Goal: Task Accomplishment & Management: Manage account settings

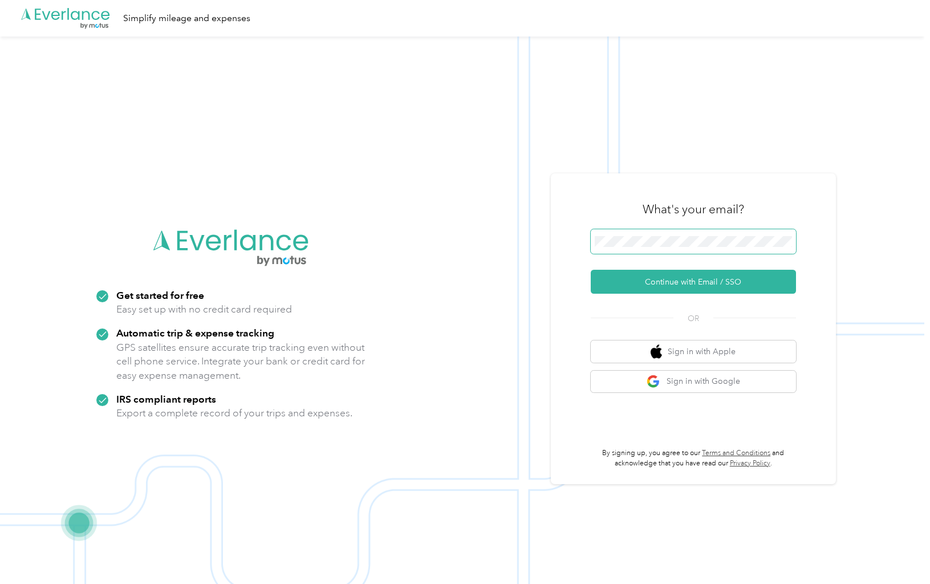
click at [715, 284] on button "Continue with Email / SSO" at bounding box center [693, 282] width 205 height 24
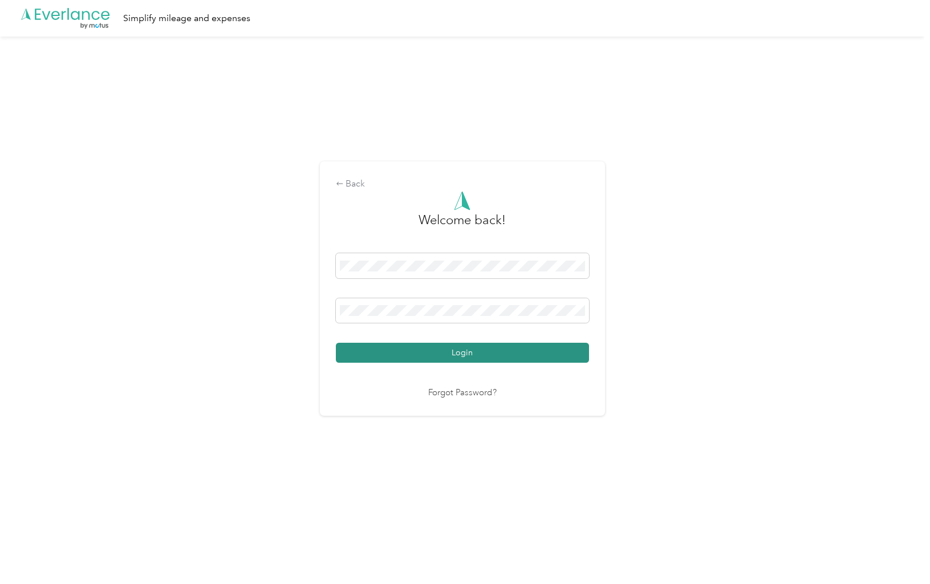
click at [496, 352] on button "Login" at bounding box center [462, 353] width 253 height 20
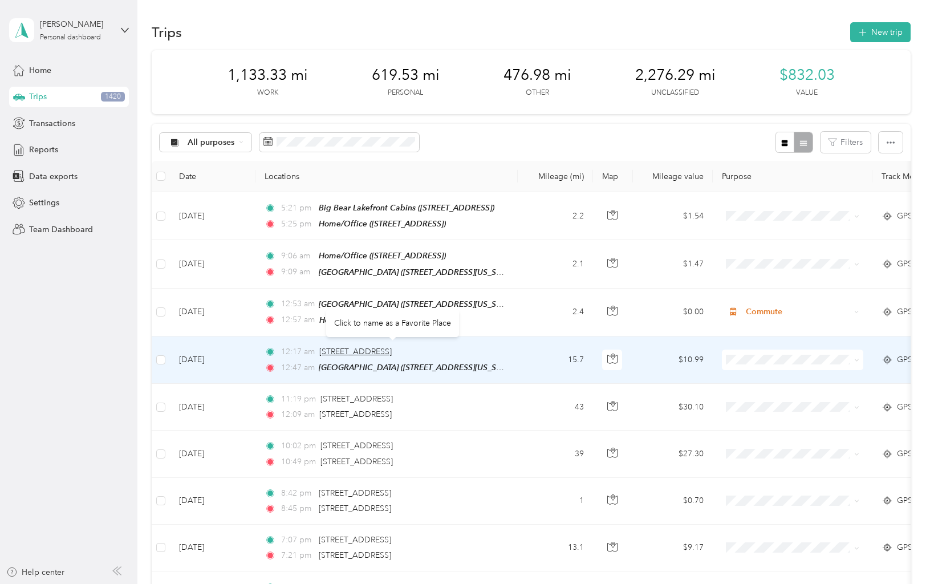
click at [392, 347] on span "[STREET_ADDRESS]" at bounding box center [355, 352] width 72 height 10
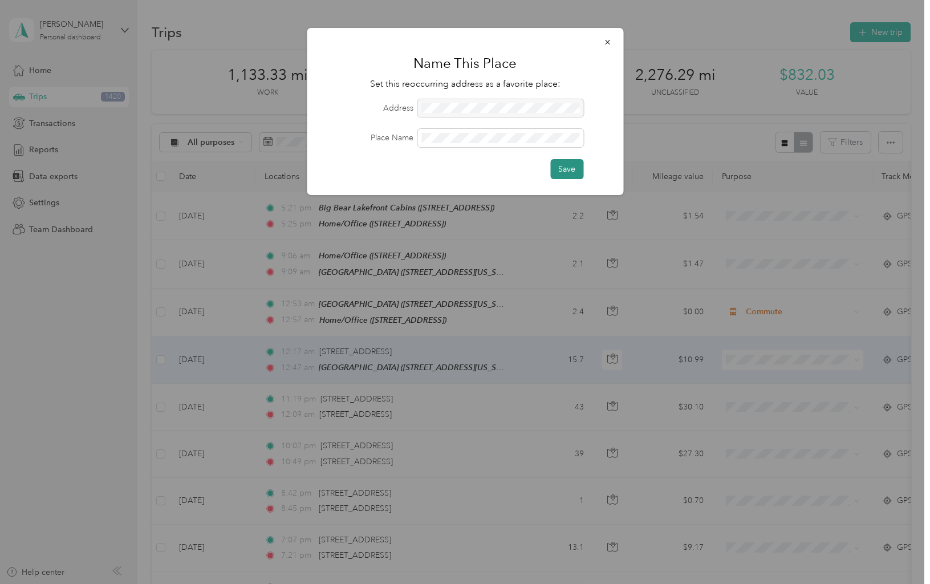
click at [561, 168] on button "Save" at bounding box center [566, 169] width 33 height 20
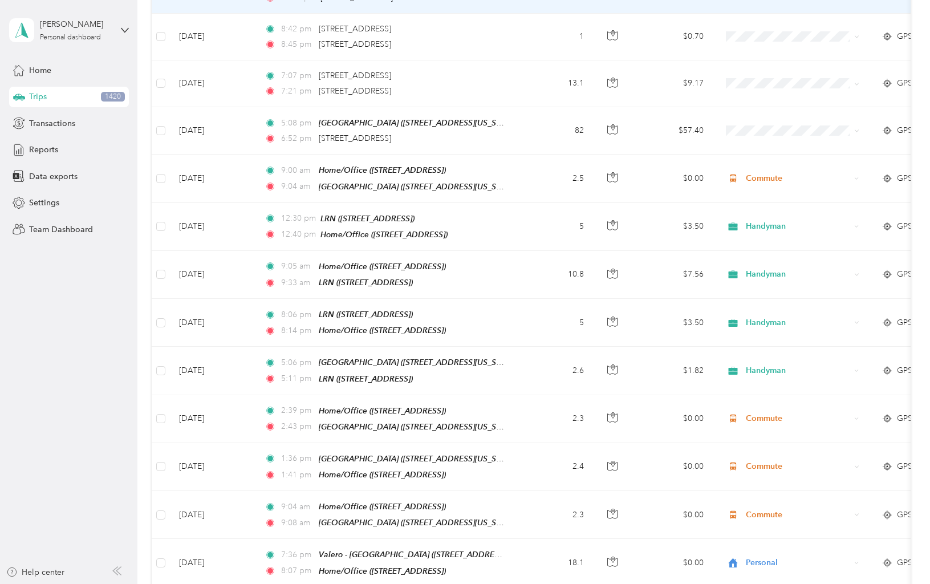
scroll to position [476, 0]
